Goal: Task Accomplishment & Management: Use online tool/utility

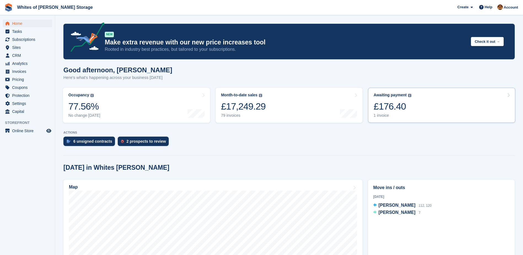
click at [400, 103] on div "£176.40" at bounding box center [393, 106] width 38 height 11
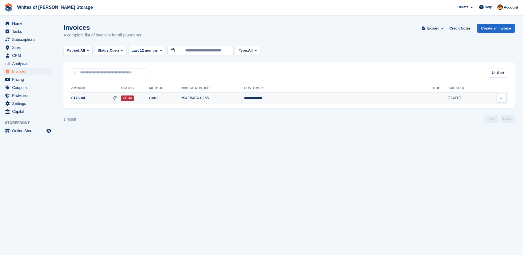
click at [244, 99] on td "B94E84FA-0255" at bounding box center [212, 98] width 63 height 12
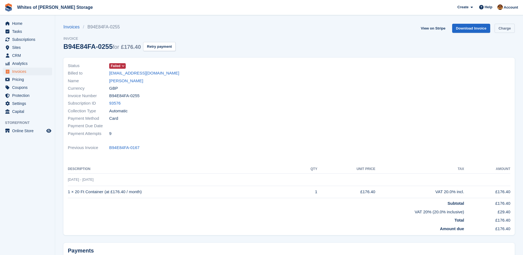
click at [502, 26] on link "Charge" at bounding box center [505, 28] width 20 height 9
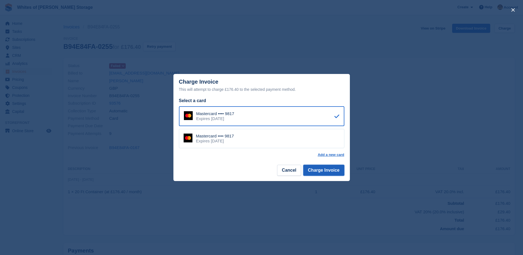
click at [321, 171] on button "Charge Invoice" at bounding box center [324, 170] width 41 height 11
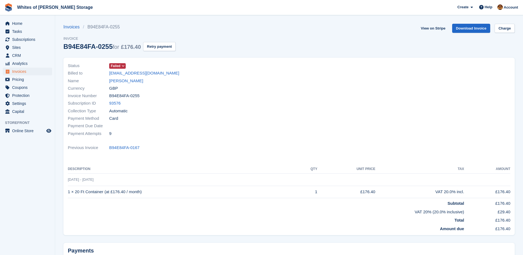
click at [124, 65] on icon at bounding box center [123, 65] width 3 height 3
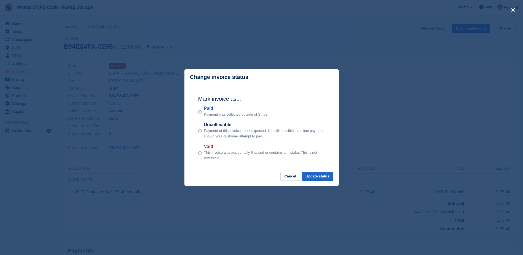
click at [248, 12] on div "close" at bounding box center [261, 127] width 523 height 255
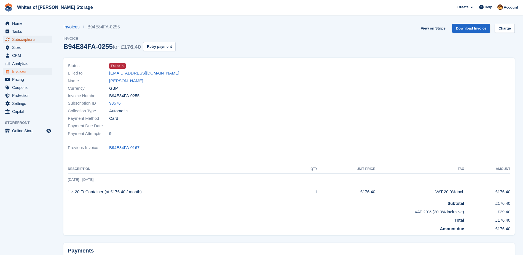
click at [25, 40] on span "Subscriptions" at bounding box center [28, 40] width 33 height 8
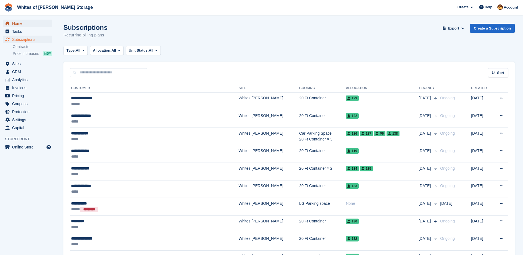
click at [22, 24] on span "Home" at bounding box center [28, 24] width 33 height 8
